Goal: Information Seeking & Learning: Check status

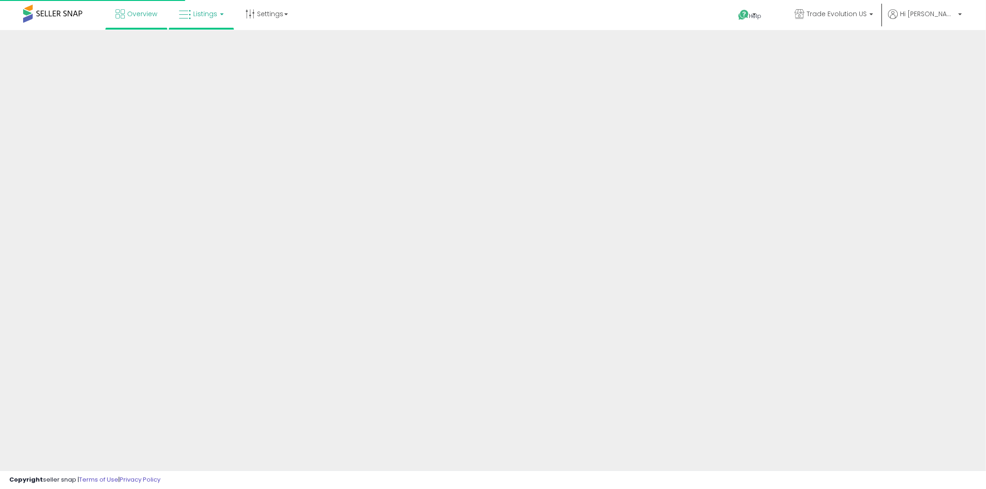
click at [215, 6] on link "Listings" at bounding box center [201, 14] width 59 height 28
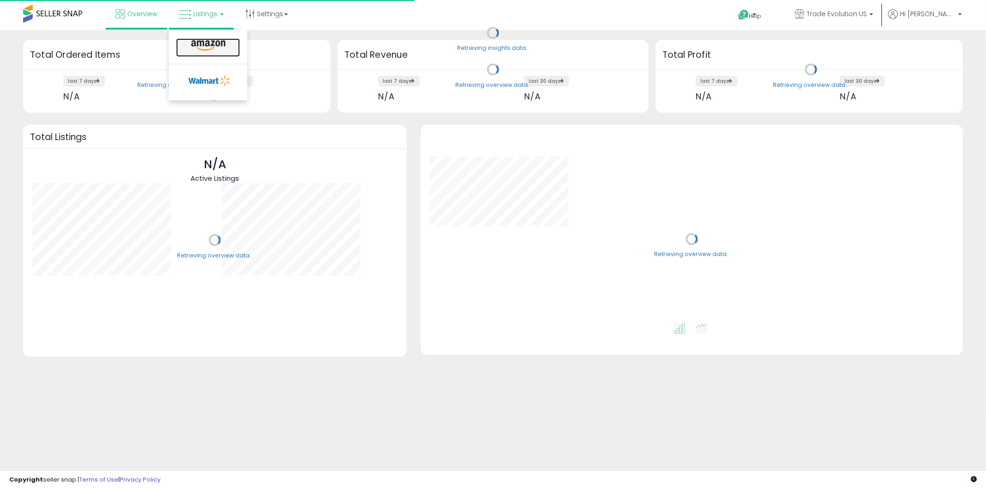
click at [210, 50] on icon at bounding box center [208, 46] width 40 height 12
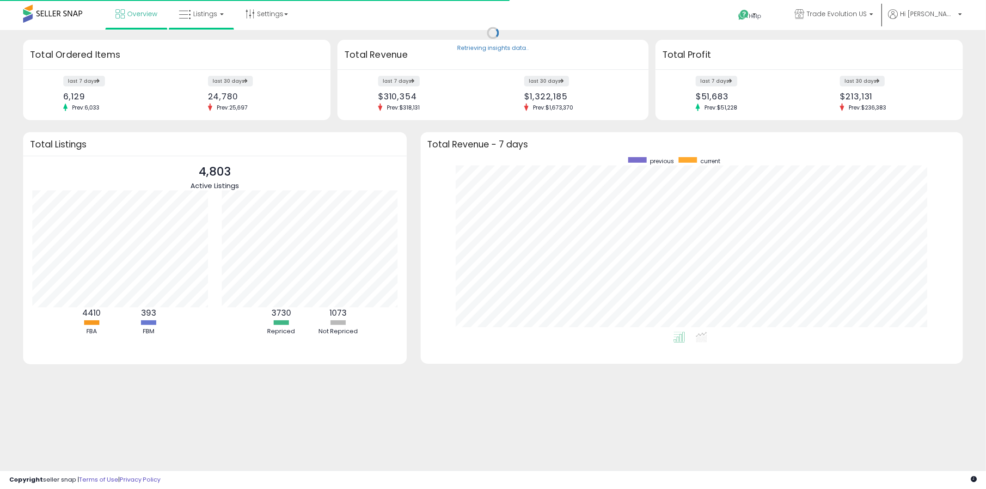
scroll to position [174, 524]
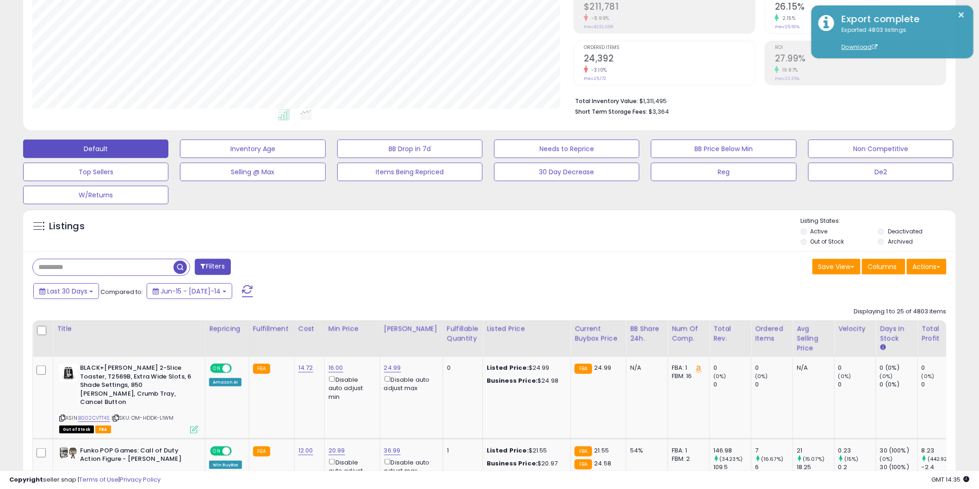
scroll to position [154, 0]
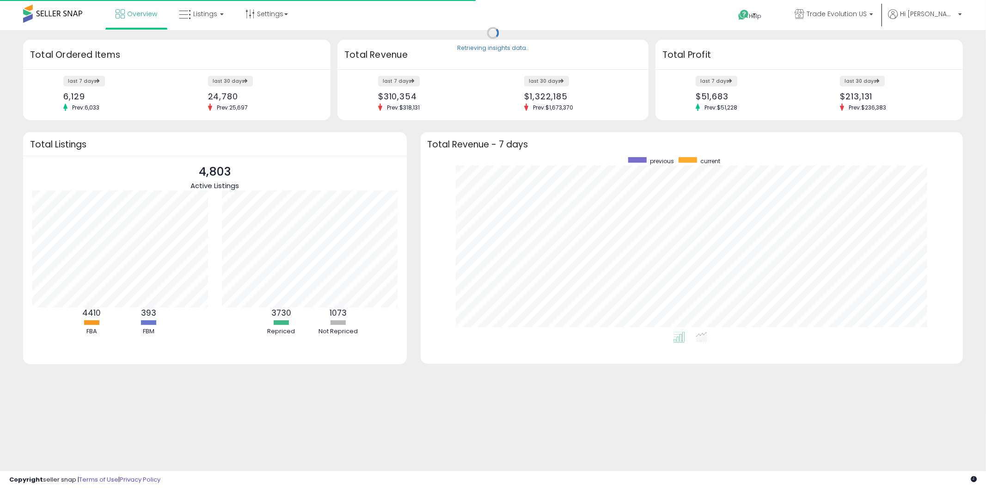
scroll to position [174, 524]
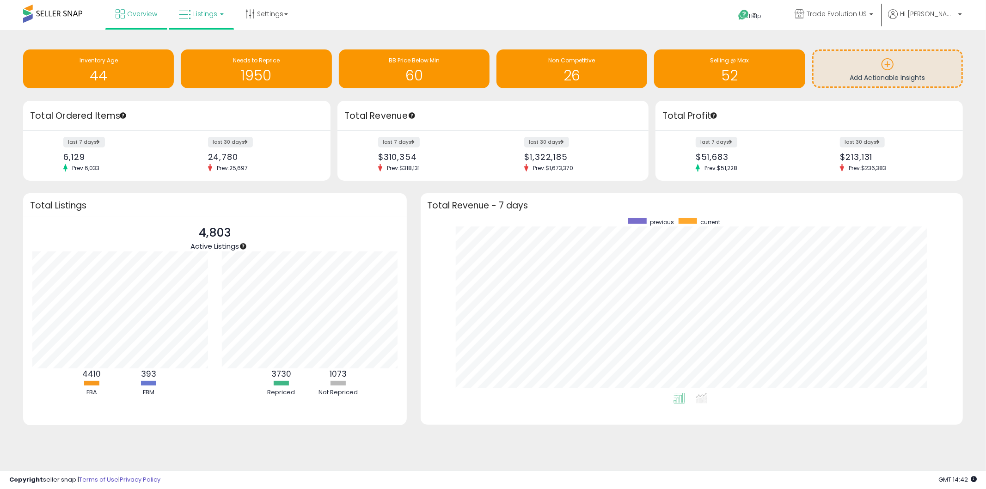
click at [209, 12] on span "Listings" at bounding box center [205, 13] width 24 height 9
click at [208, 57] on link at bounding box center [208, 47] width 64 height 18
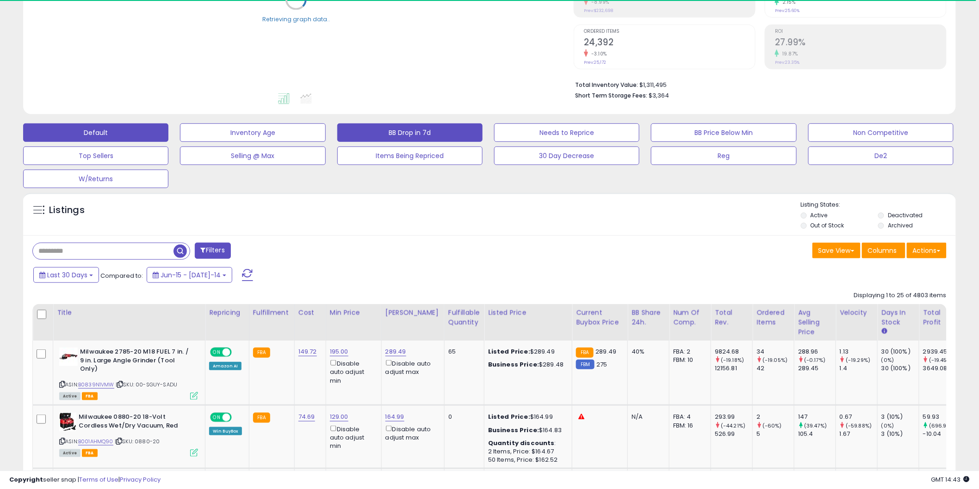
scroll to position [171, 0]
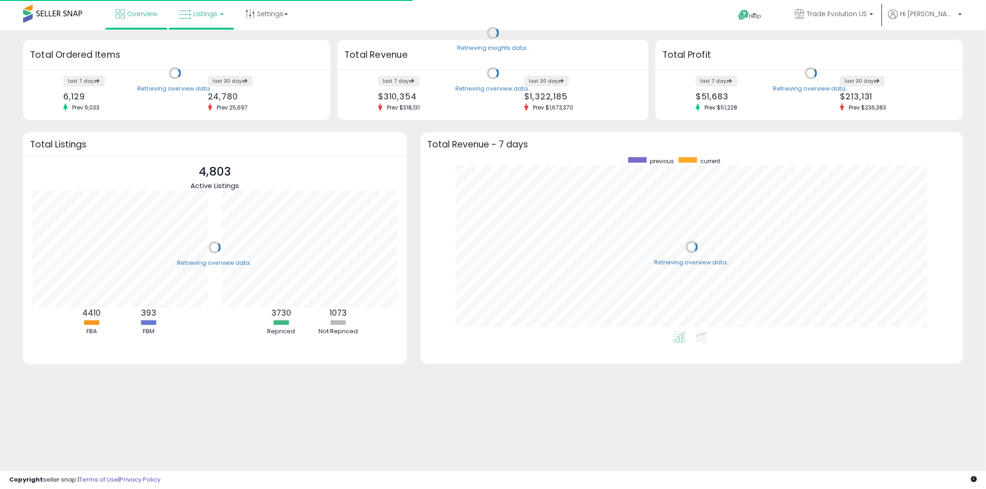
scroll to position [174, 524]
click at [195, 25] on link "Listings" at bounding box center [201, 14] width 59 height 28
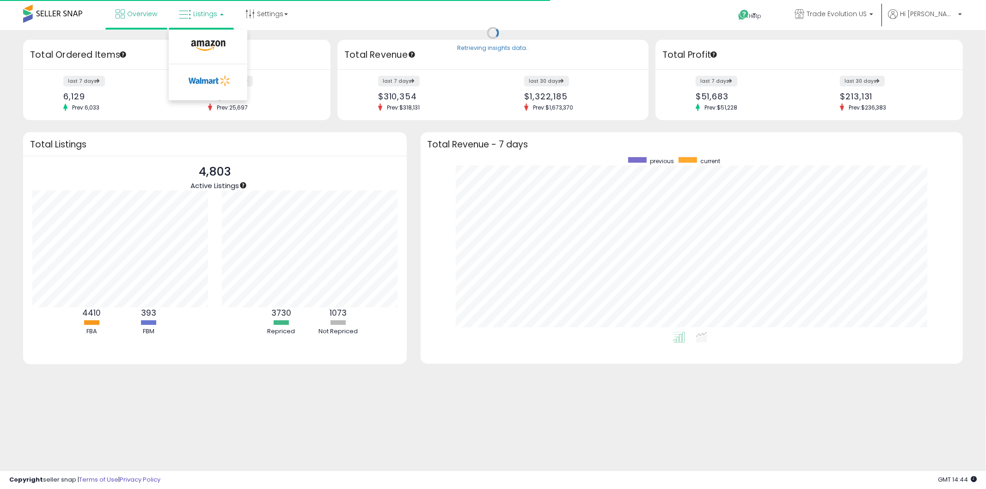
click at [202, 31] on ul at bounding box center [208, 65] width 79 height 71
click at [215, 51] on h3 "Total Ordered Items" at bounding box center [177, 55] width 294 height 13
click at [196, 25] on link "Listings" at bounding box center [201, 14] width 59 height 28
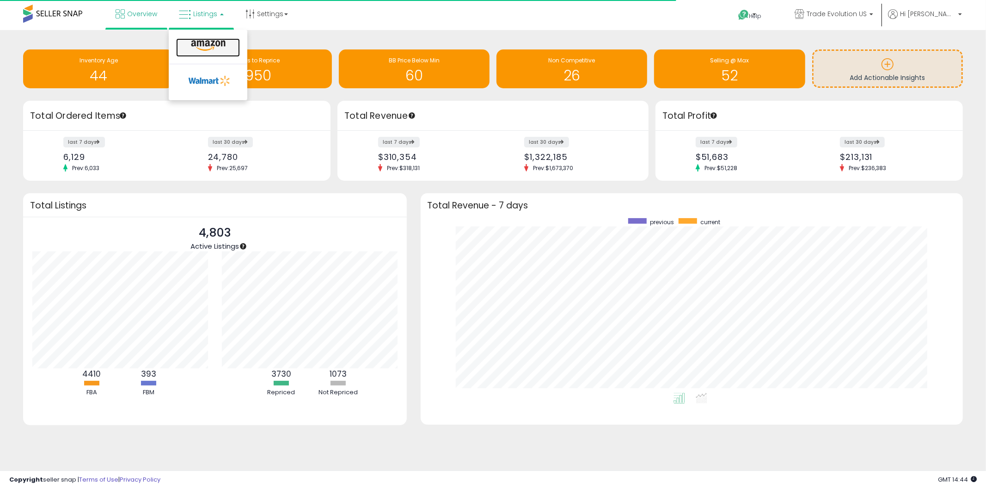
click at [209, 40] on icon at bounding box center [208, 46] width 40 height 12
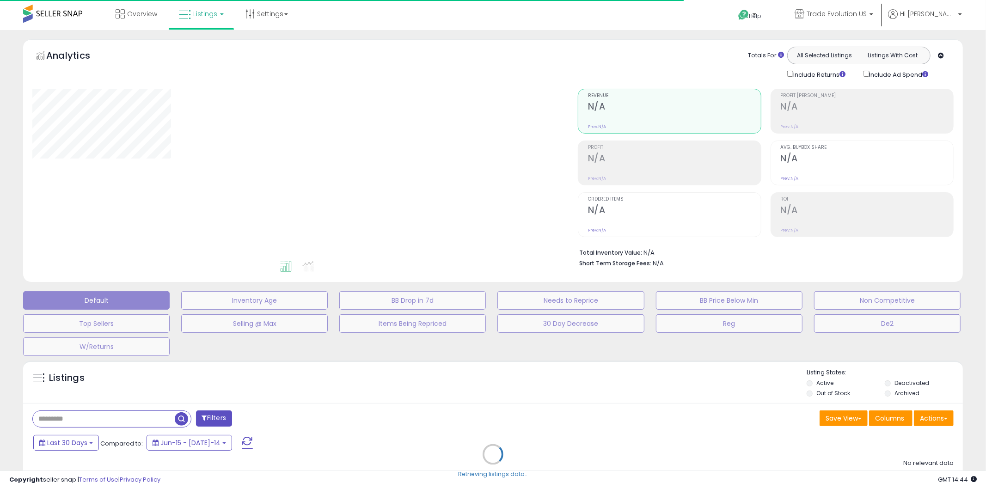
click at [74, 415] on div "Retrieving listings data.." at bounding box center [493, 461] width 954 height 211
click at [85, 421] on div "Retrieving listings data.." at bounding box center [493, 461] width 954 height 211
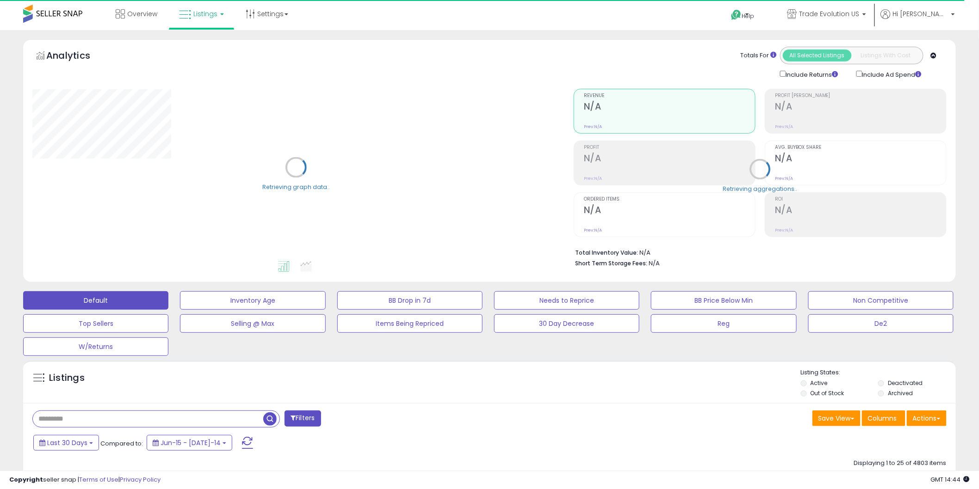
click at [84, 419] on input "text" at bounding box center [148, 419] width 230 height 16
paste input "**********"
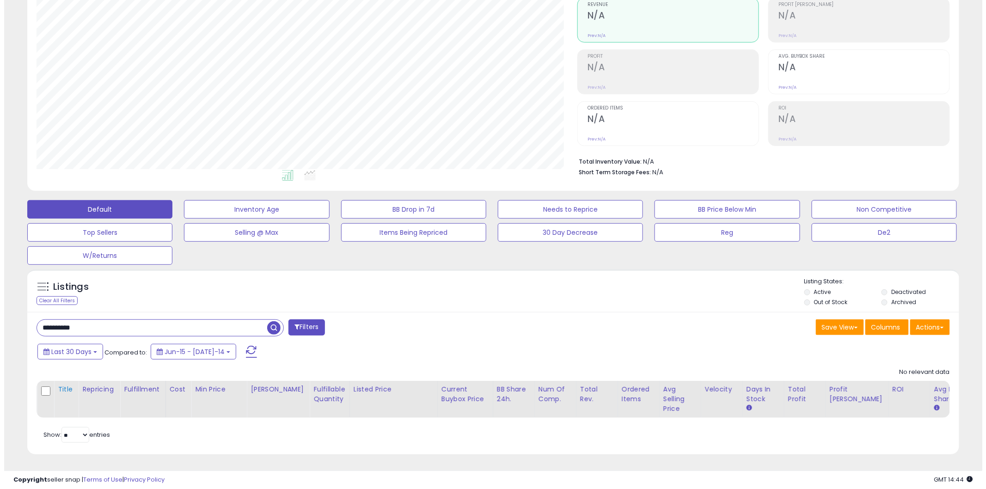
scroll to position [99, 0]
click at [86, 320] on input "**********" at bounding box center [148, 328] width 230 height 16
paste input "text"
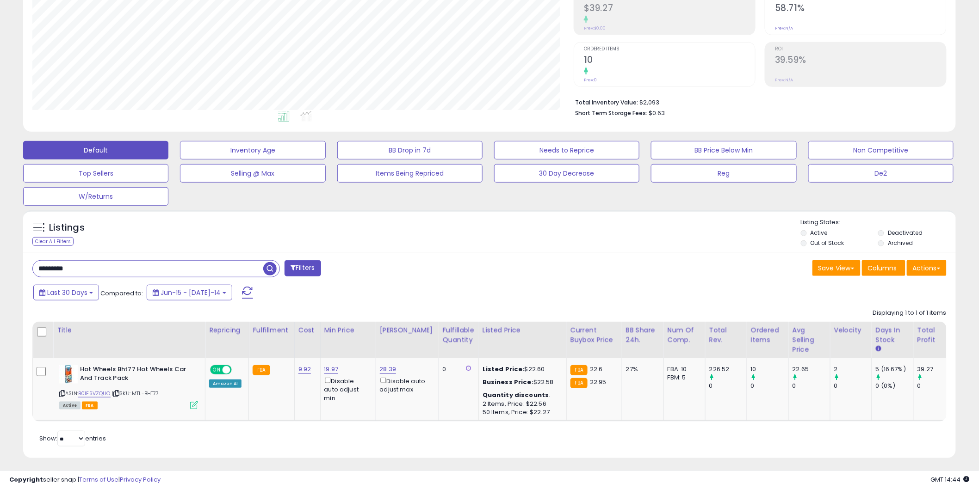
scroll to position [190, 541]
click at [466, 366] on icon at bounding box center [468, 368] width 5 height 6
click at [466, 371] on icon at bounding box center [468, 368] width 5 height 6
click at [66, 263] on input "*********" at bounding box center [148, 269] width 230 height 16
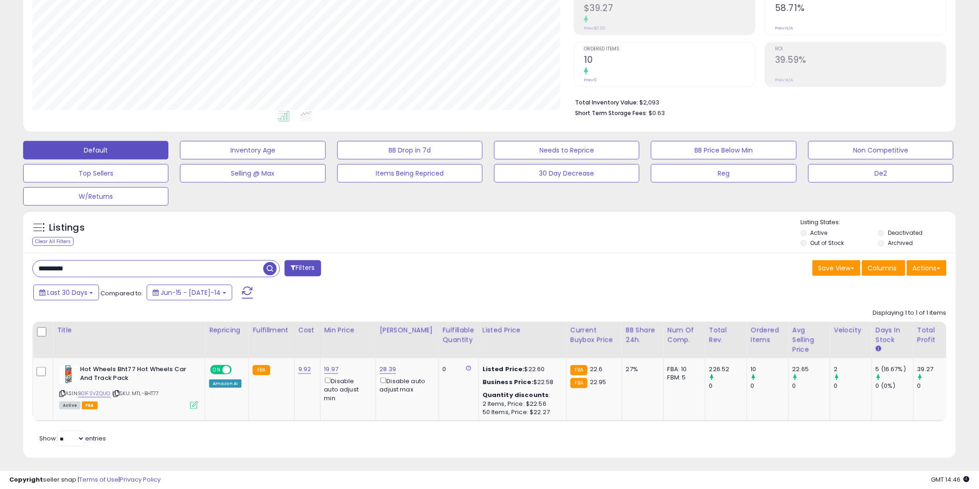
click at [66, 263] on input "*********" at bounding box center [148, 269] width 230 height 16
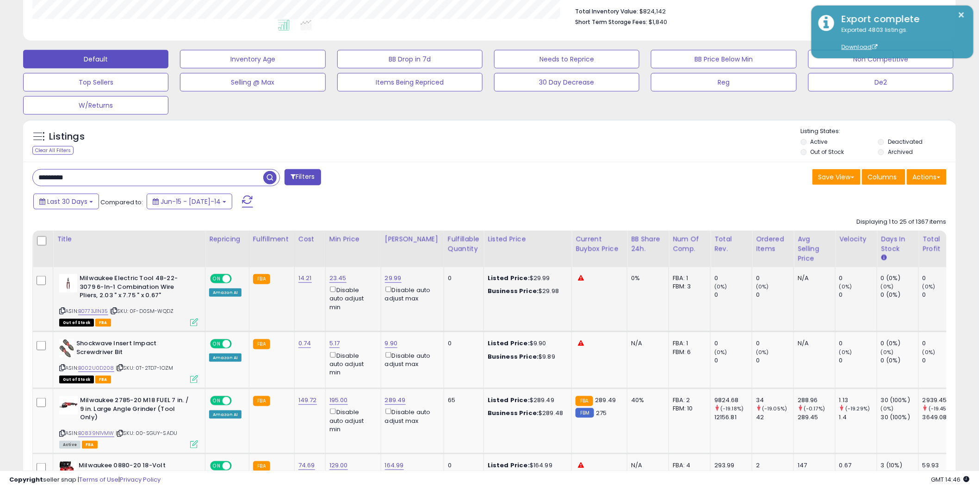
scroll to position [321, 0]
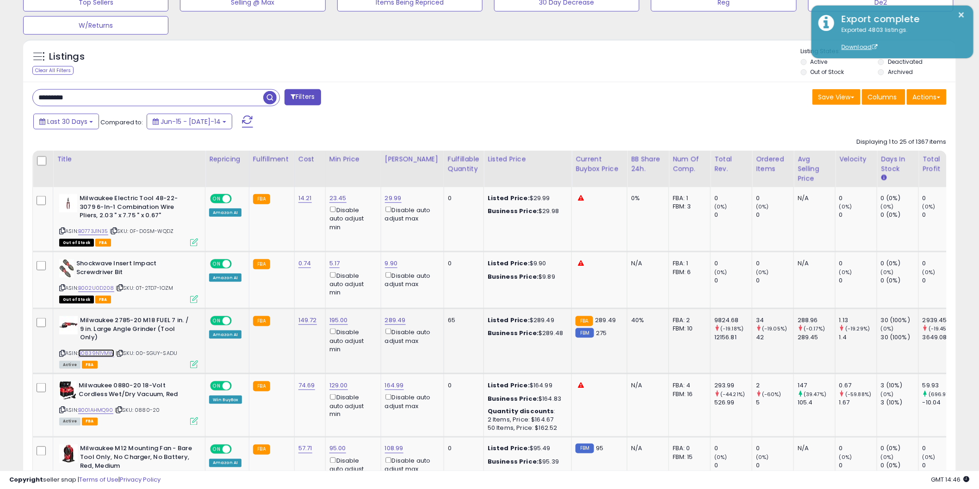
click at [101, 352] on link "B0839N1VMW" at bounding box center [96, 354] width 36 height 8
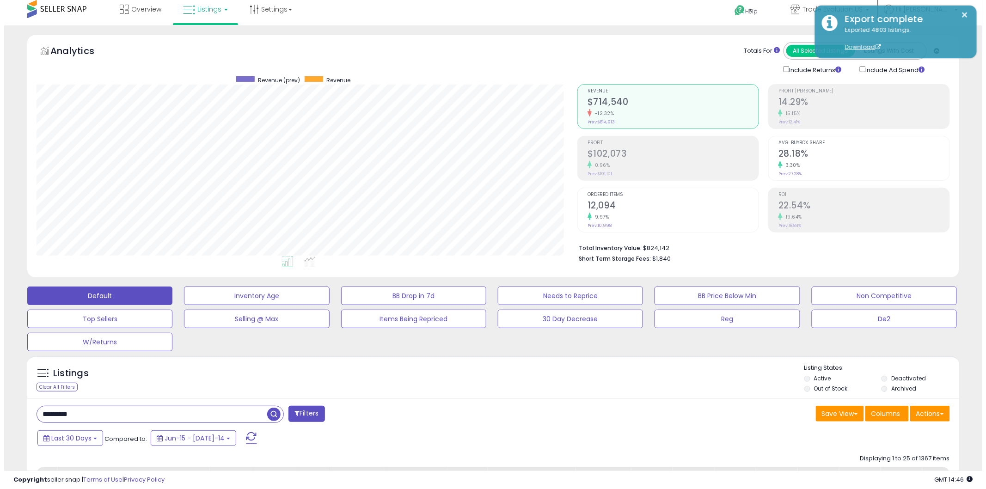
scroll to position [0, 0]
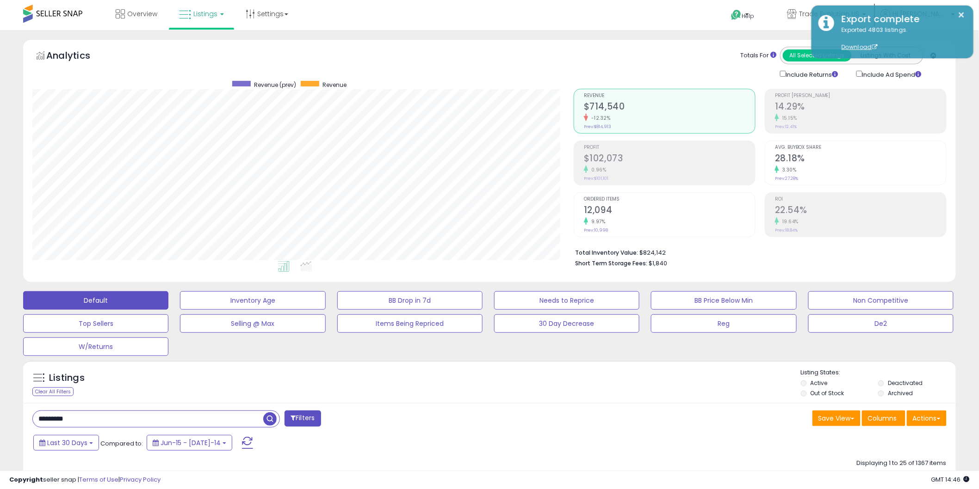
click at [781, 77] on div "Include Returns" at bounding box center [811, 74] width 76 height 11
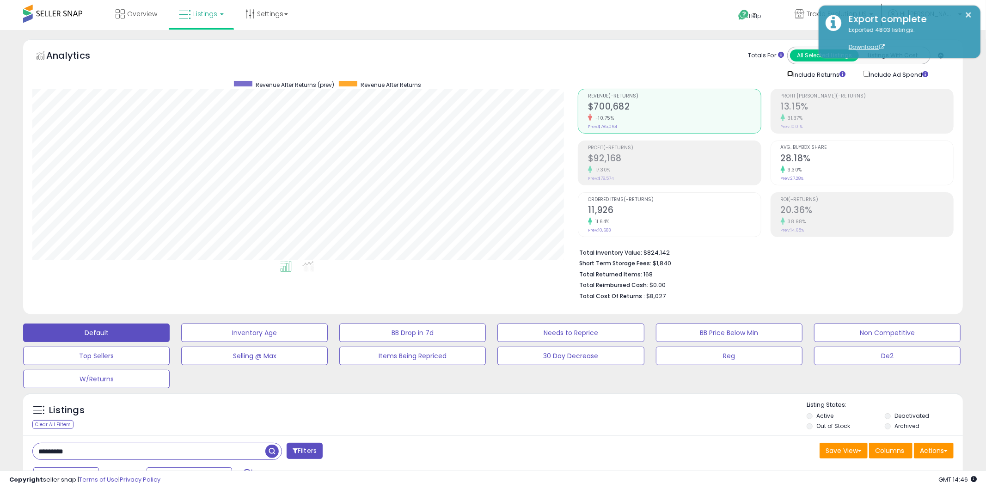
scroll to position [190, 541]
click at [777, 74] on div "Include Returns" at bounding box center [811, 74] width 76 height 11
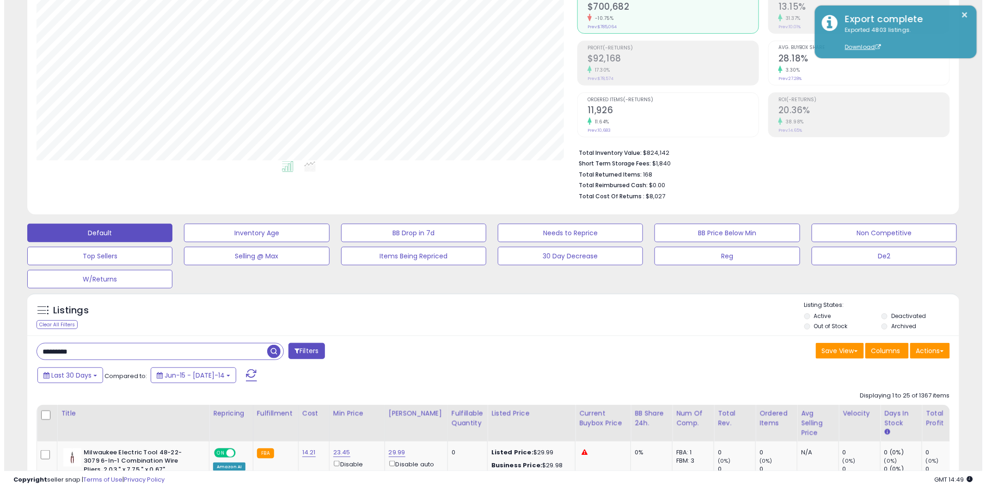
scroll to position [103, 0]
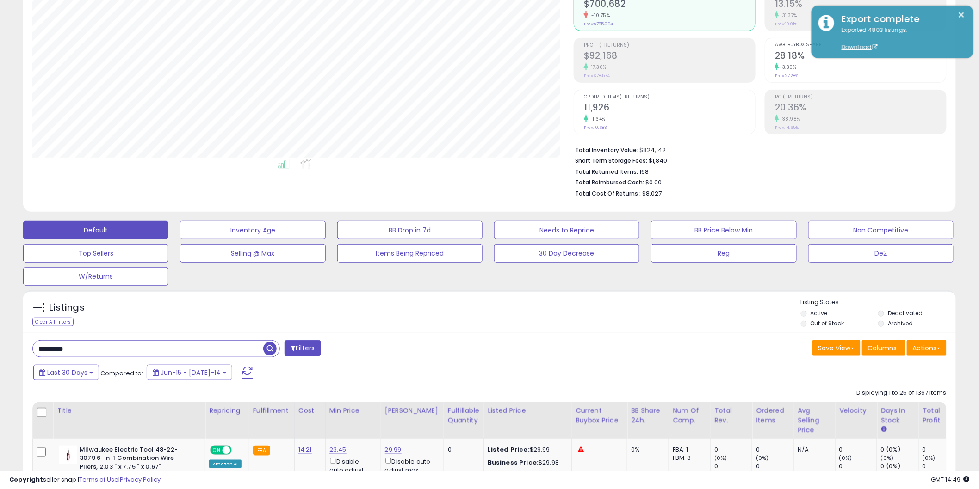
click at [64, 350] on input "*********" at bounding box center [148, 349] width 230 height 16
type input "***"
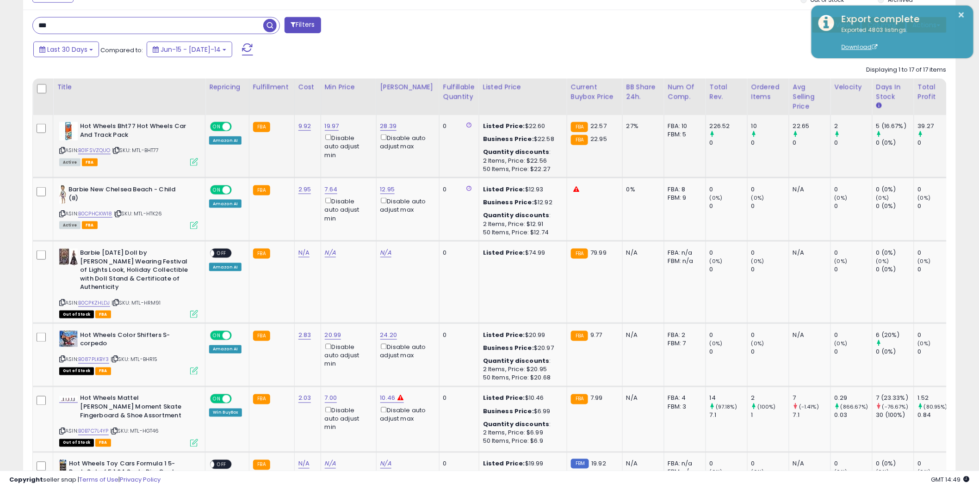
scroll to position [359, 0]
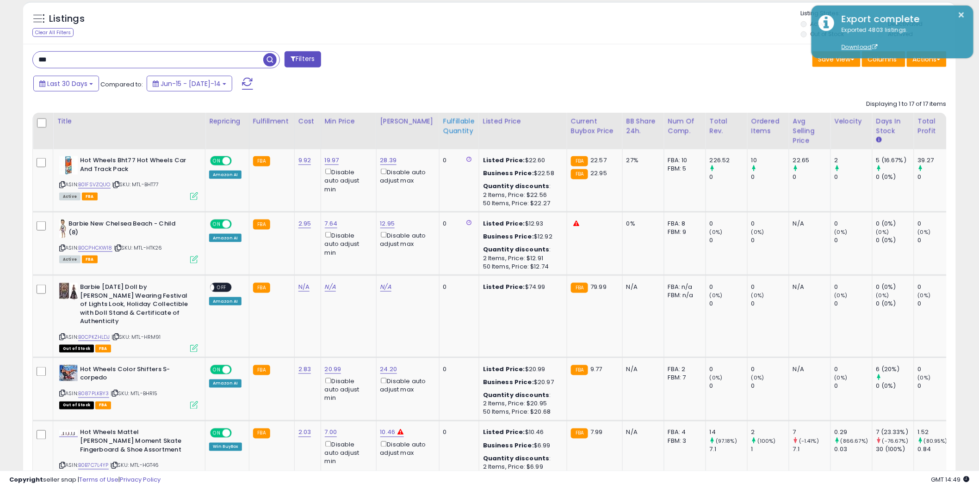
click at [463, 139] on th "Fulfillable Quantity" at bounding box center [459, 131] width 40 height 37
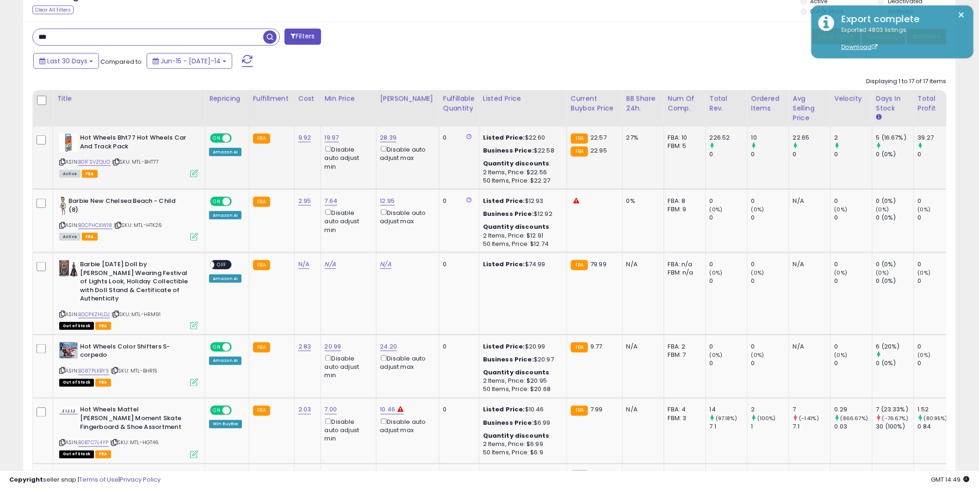
scroll to position [267, 0]
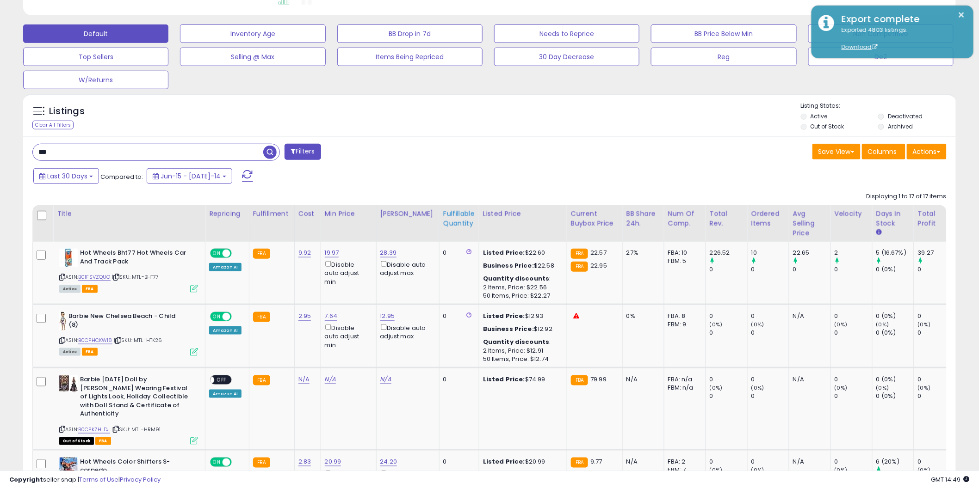
click at [455, 234] on th "Fulfillable Quantity" at bounding box center [459, 223] width 40 height 37
click at [449, 215] on div "Fulfillable Quantity" at bounding box center [459, 218] width 32 height 19
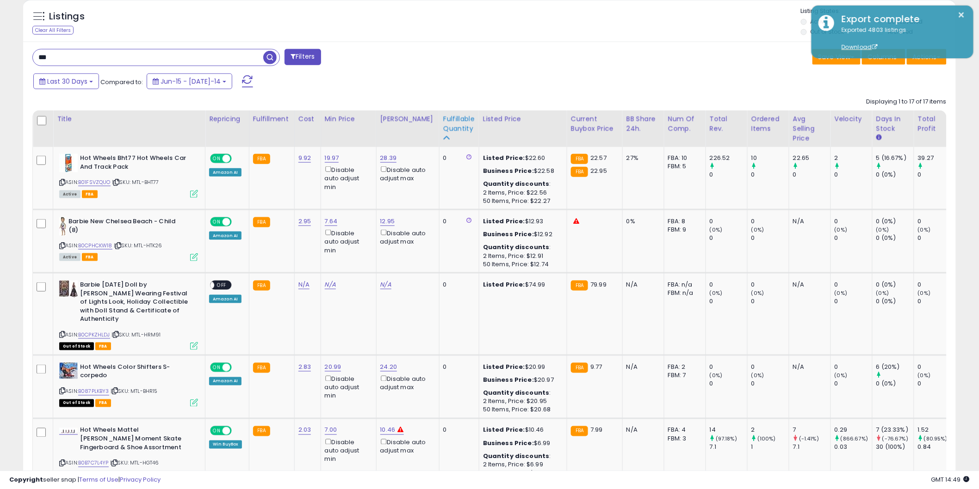
scroll to position [318, 0]
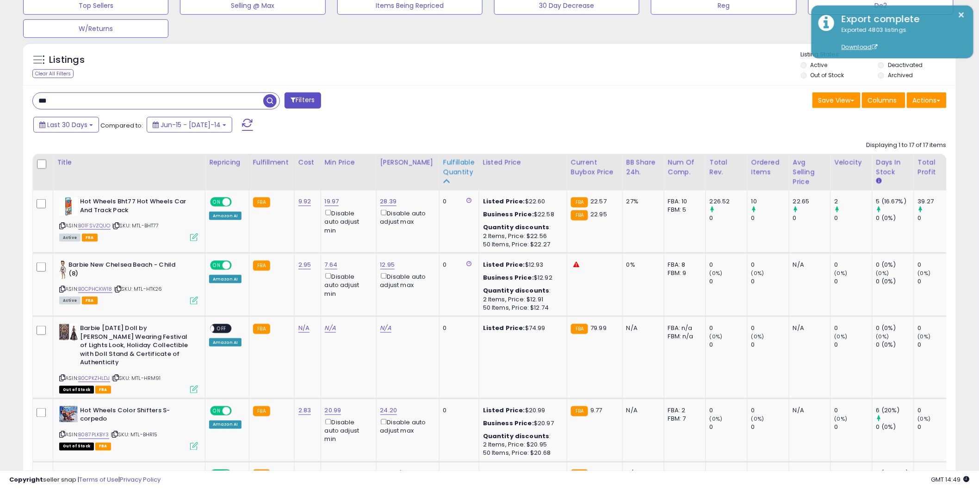
click at [439, 185] on th "Fulfillable Quantity" at bounding box center [459, 172] width 40 height 37
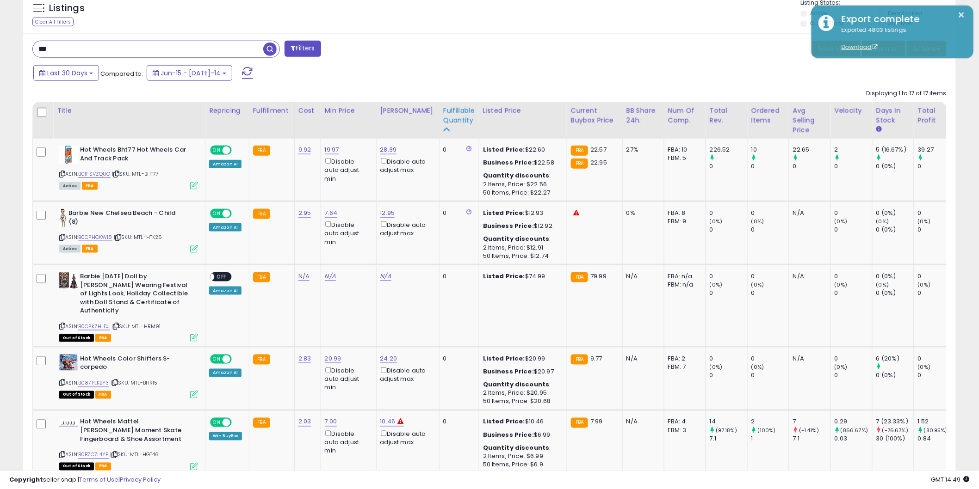
click at [449, 118] on div "Fulfillable Quantity" at bounding box center [459, 115] width 32 height 19
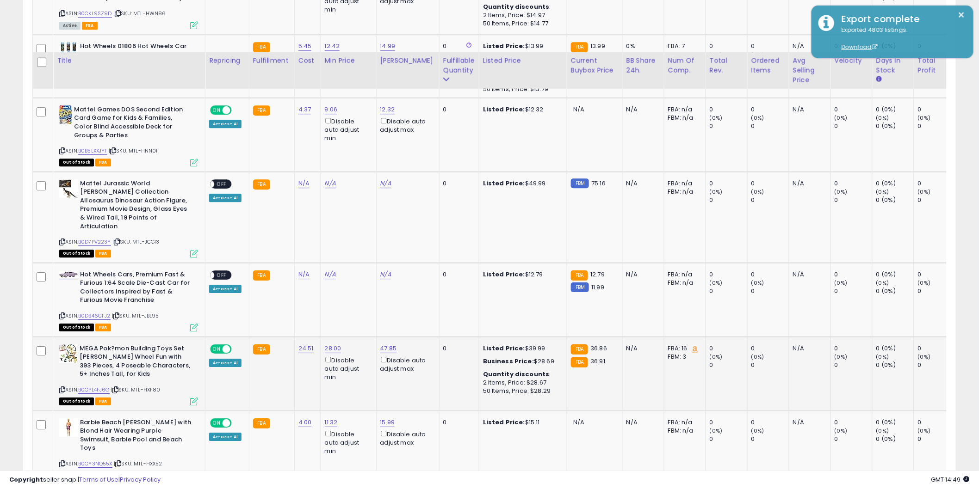
scroll to position [1021, 0]
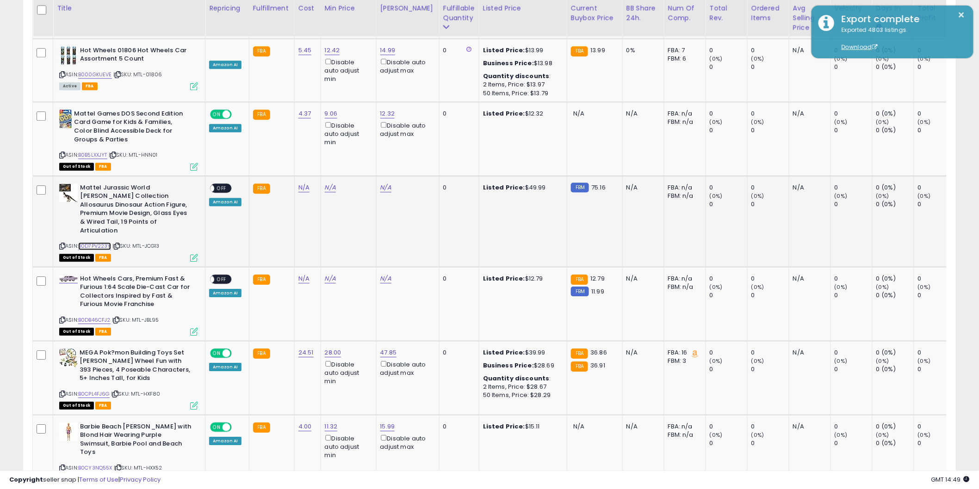
click at [101, 242] on link "B0D7PV223Y" at bounding box center [94, 246] width 33 height 8
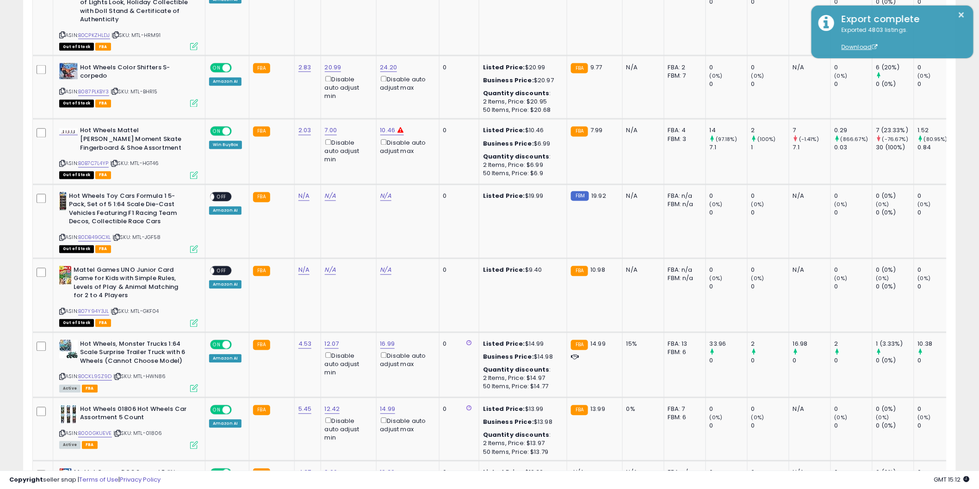
scroll to position [0, 0]
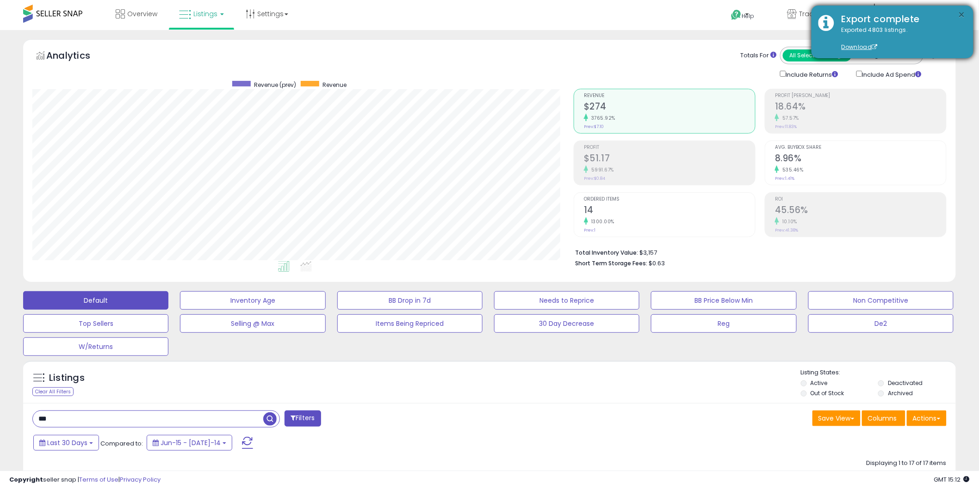
click at [961, 15] on button "×" at bounding box center [961, 15] width 7 height 12
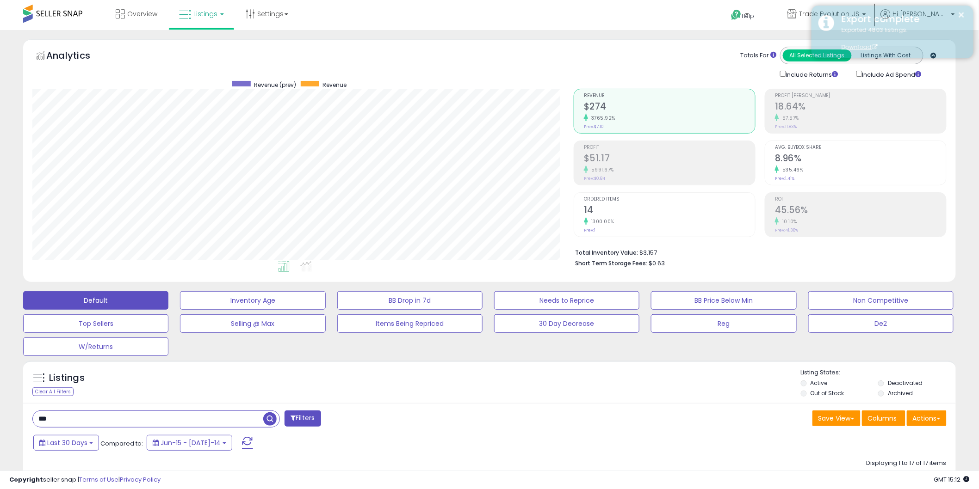
click at [853, 12] on div "Export complete" at bounding box center [900, 18] width 132 height 13
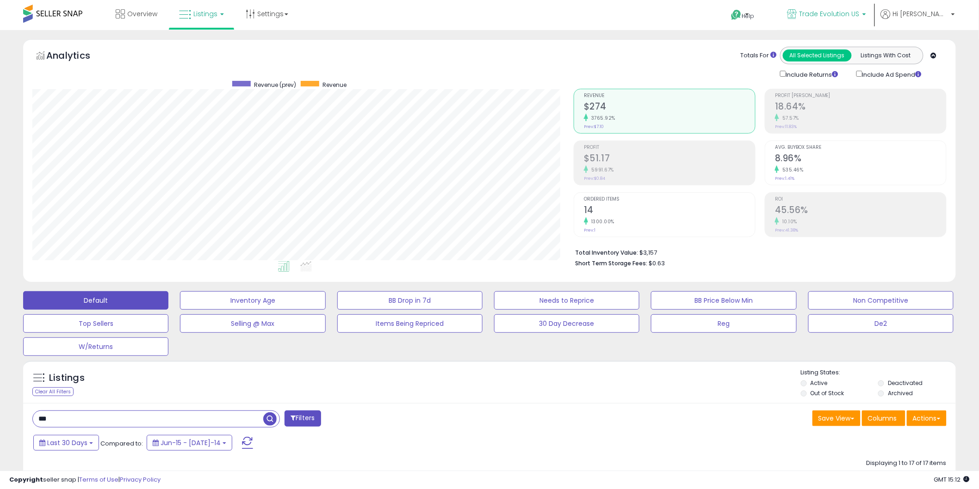
click at [859, 14] on span "Trade Evolution US" at bounding box center [829, 13] width 60 height 9
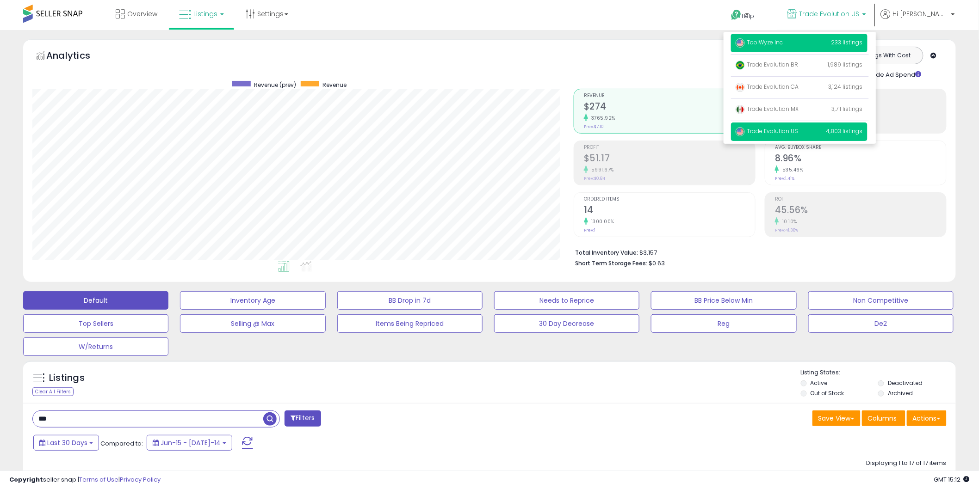
click at [834, 44] on p "ToolWyze Inc 233 listings" at bounding box center [799, 43] width 136 height 18
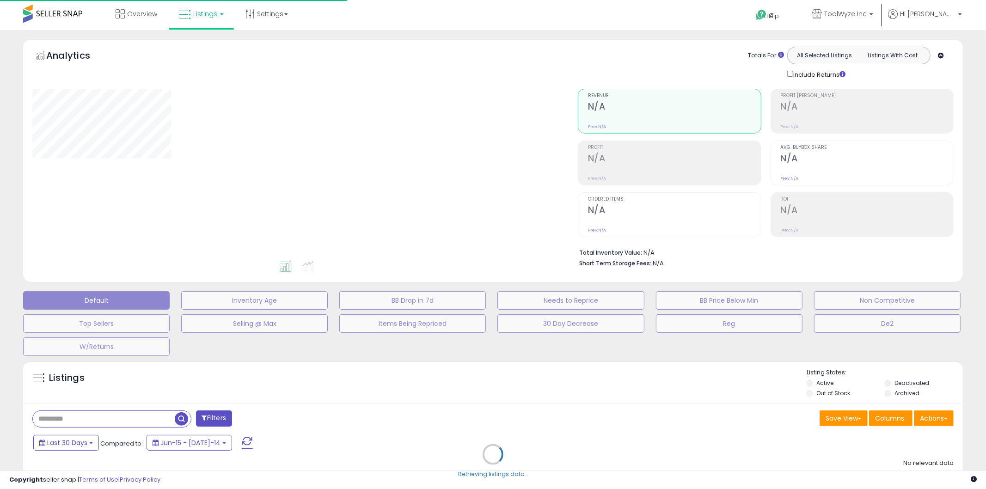
type input "***"
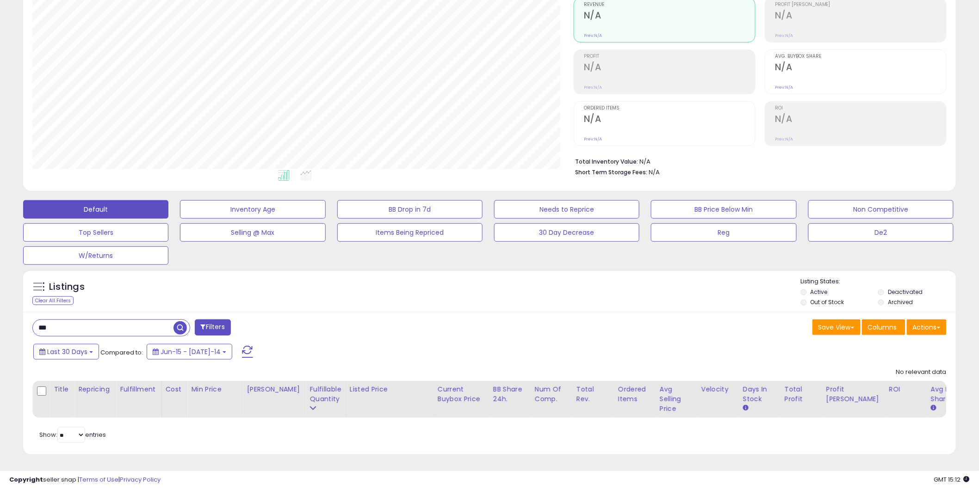
scroll to position [99, 0]
click at [80, 320] on input "***" at bounding box center [148, 328] width 230 height 16
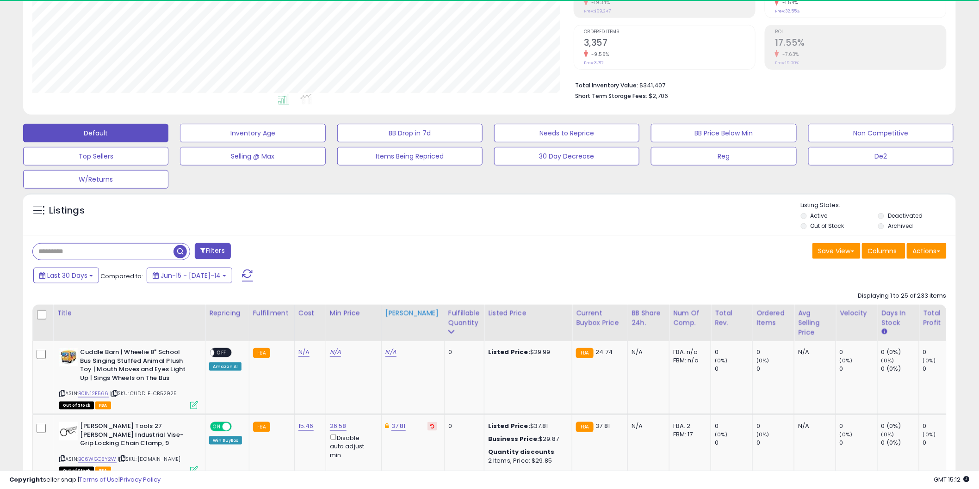
scroll to position [190, 541]
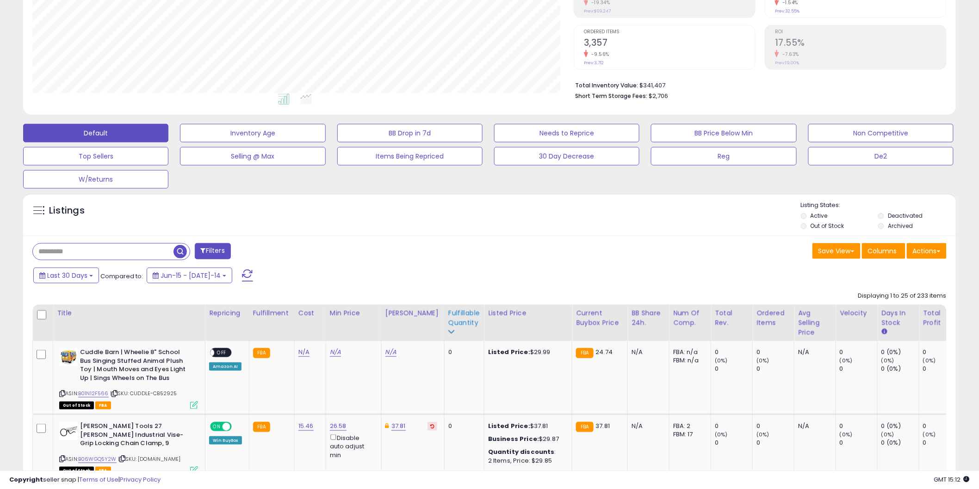
click at [448, 318] on div "Fulfillable Quantity" at bounding box center [464, 317] width 32 height 19
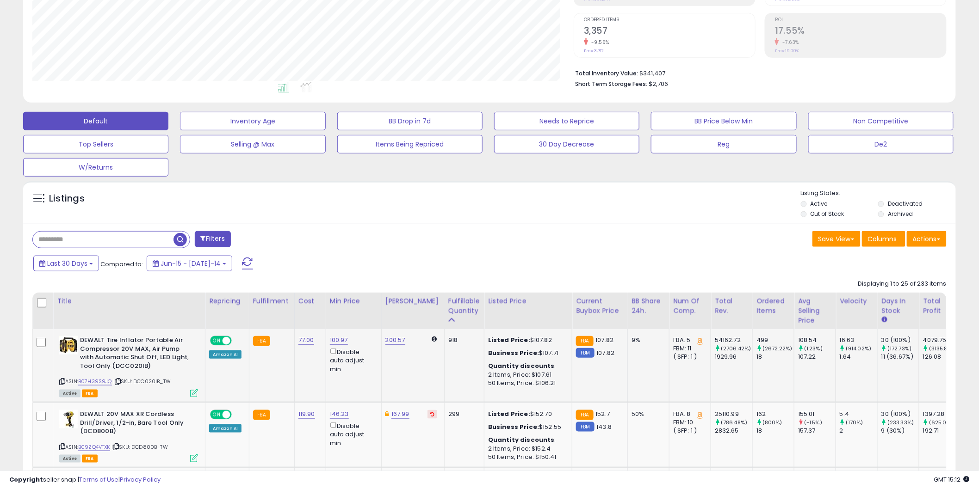
scroll to position [246, 0]
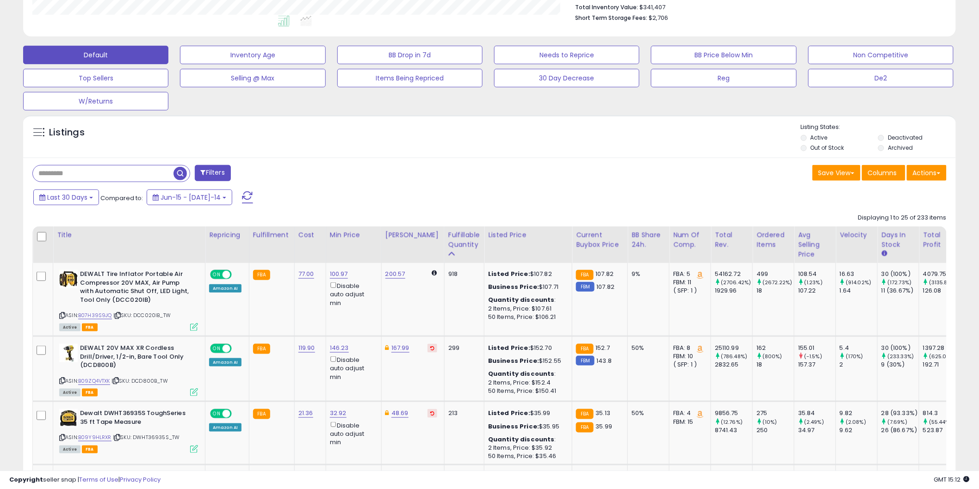
drag, startPoint x: 626, startPoint y: 472, endPoint x: 671, endPoint y: 473, distance: 44.4
click at [671, 473] on div "Copyright seller snap | Terms of Use | Privacy Policy GMT 15:12 Authorization r…" at bounding box center [489, 480] width 979 height 18
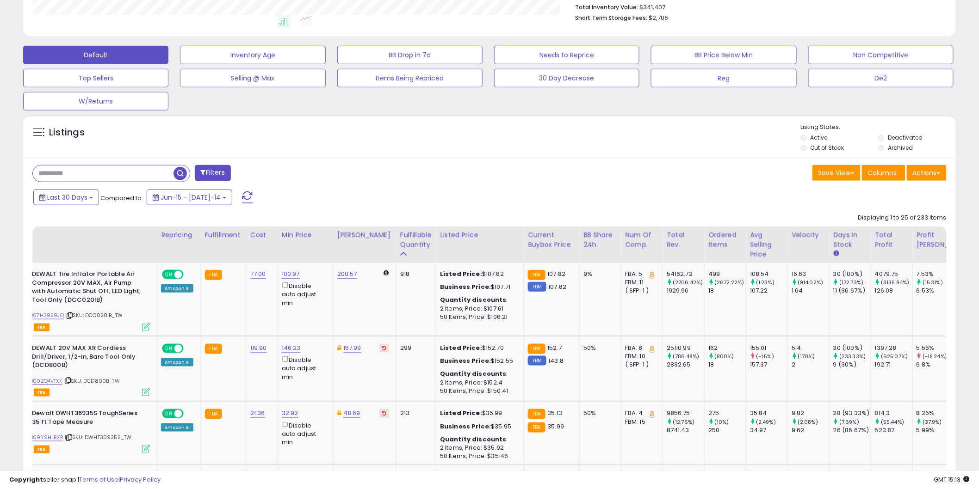
scroll to position [0, 0]
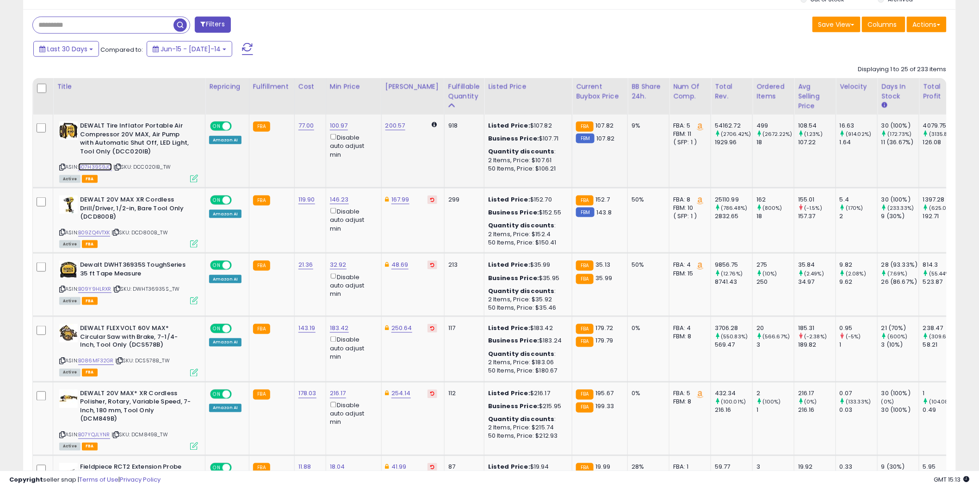
click at [107, 168] on link "B07H39S9JQ" at bounding box center [95, 167] width 34 height 8
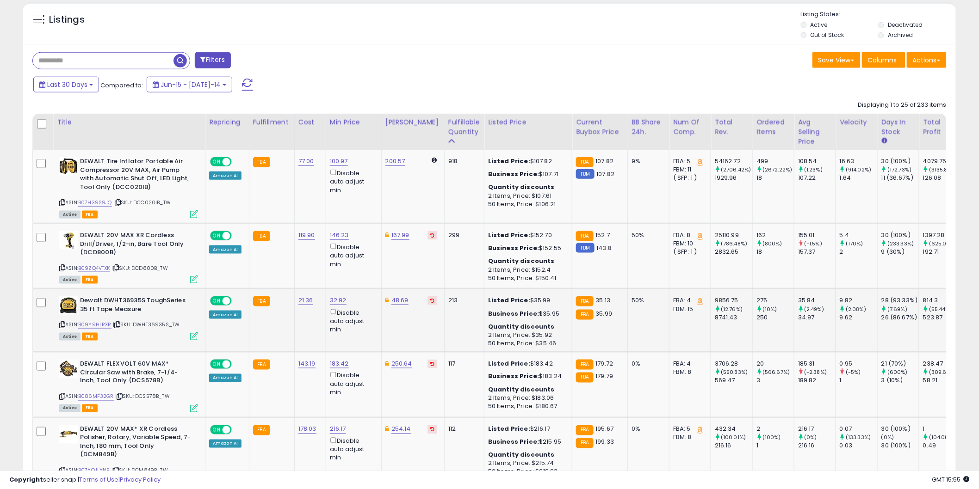
scroll to position [325, 0]
